Goal: Transaction & Acquisition: Purchase product/service

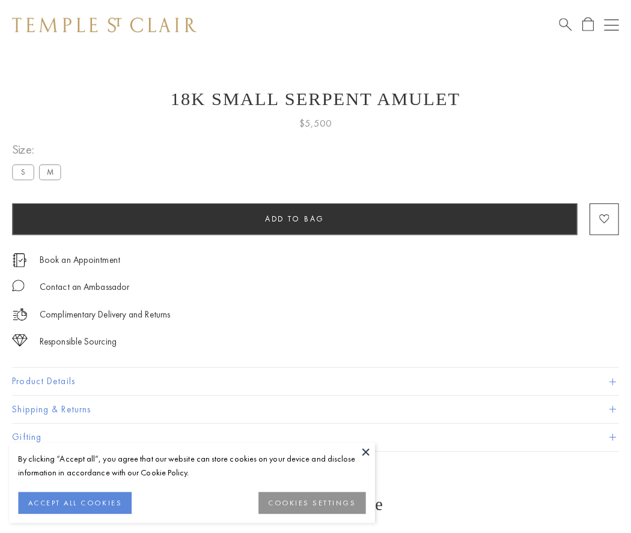
scroll to position [47, 0]
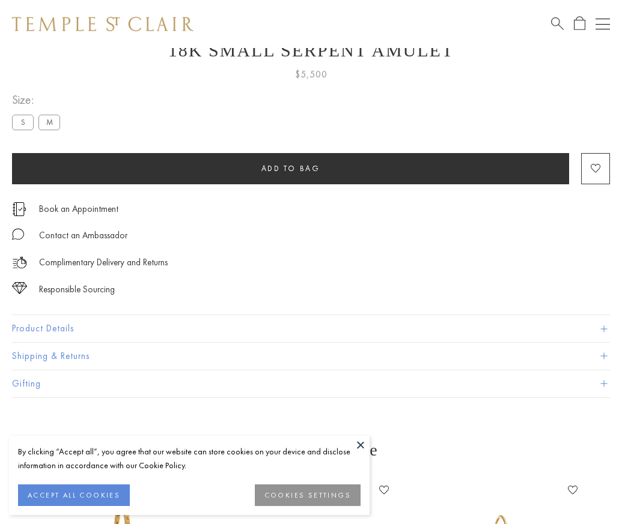
click at [290, 168] on span "Add to bag" at bounding box center [290, 168] width 59 height 10
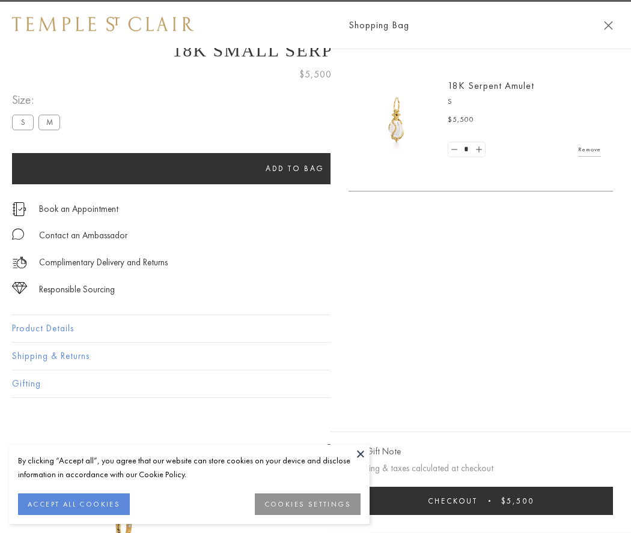
click at [613, 501] on button "Checkout $5,500" at bounding box center [480, 501] width 264 height 28
